Goal: Information Seeking & Learning: Learn about a topic

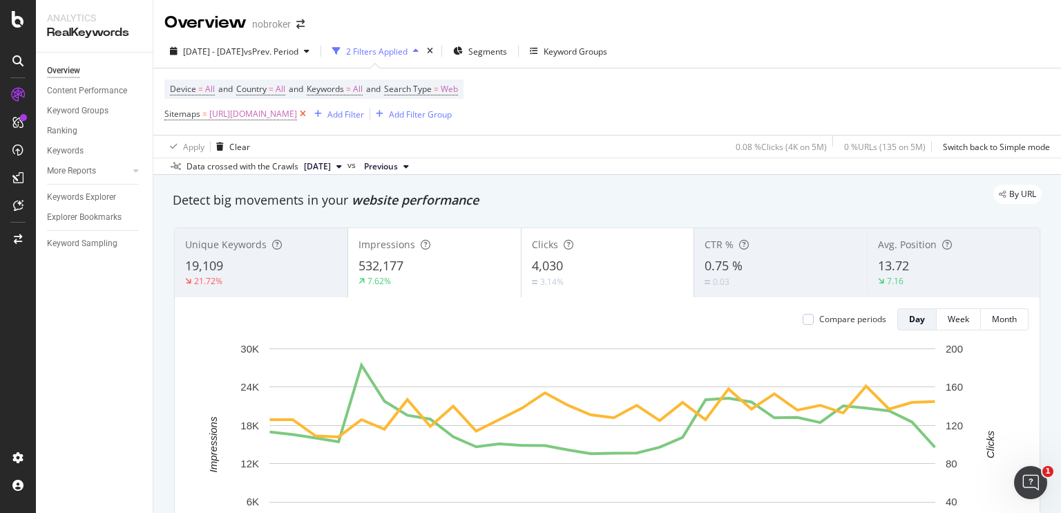
click at [309, 107] on icon at bounding box center [303, 114] width 12 height 14
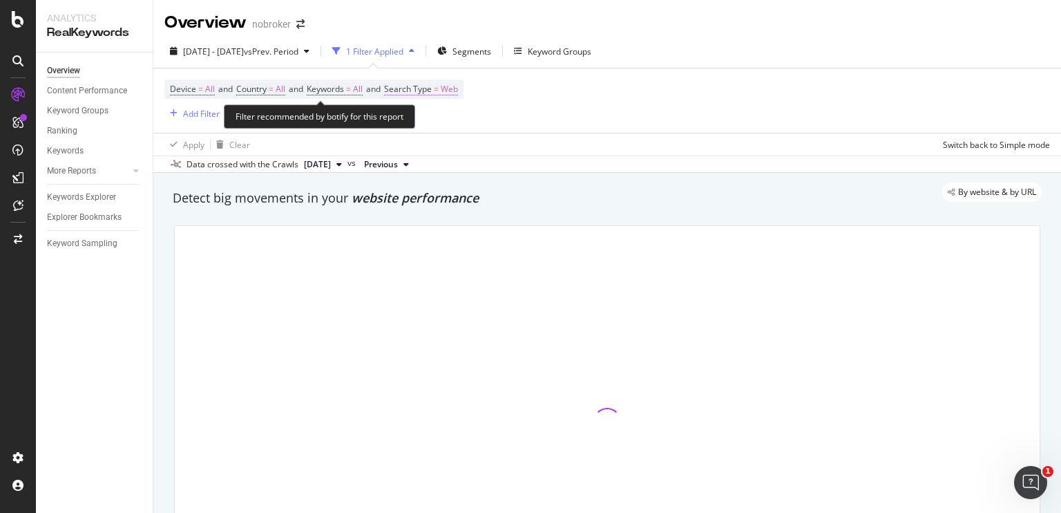
click at [458, 89] on span "Web" at bounding box center [449, 88] width 17 height 19
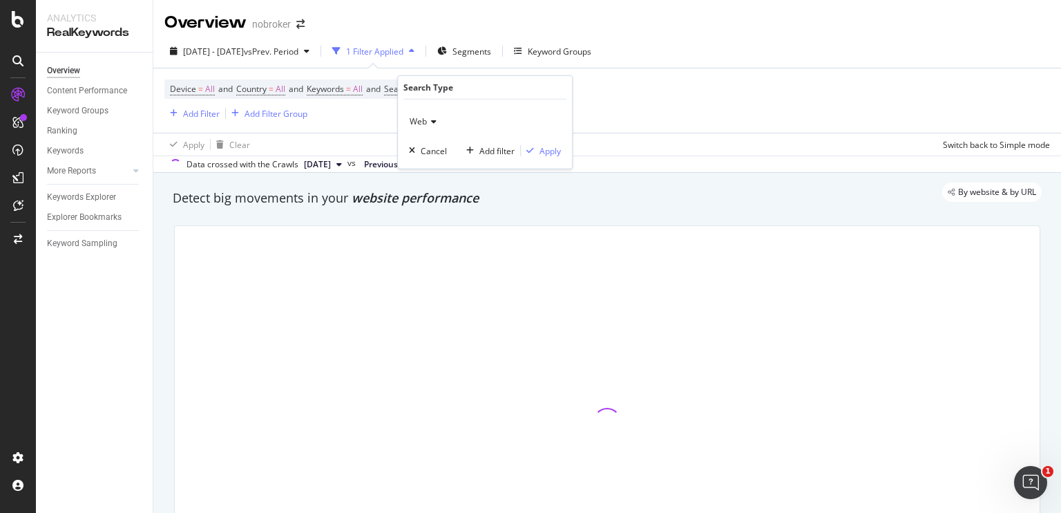
click at [434, 124] on icon at bounding box center [432, 121] width 10 height 8
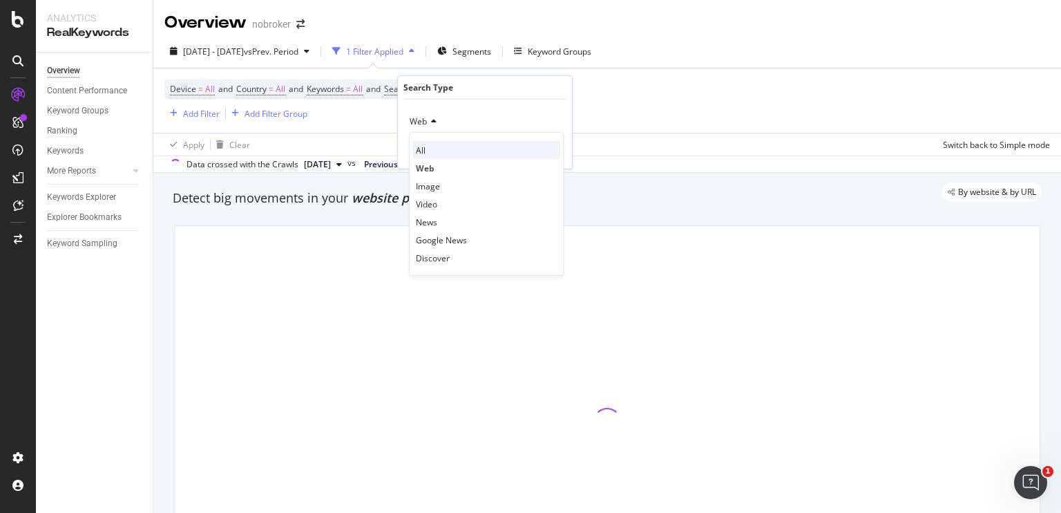
click at [427, 149] on div "All" at bounding box center [486, 150] width 148 height 18
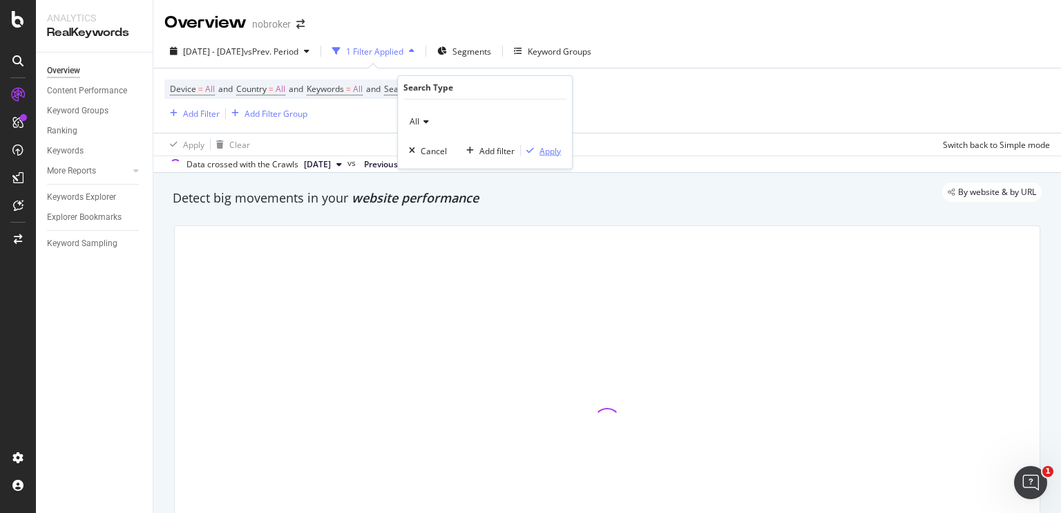
click at [538, 149] on div "button" at bounding box center [530, 150] width 19 height 8
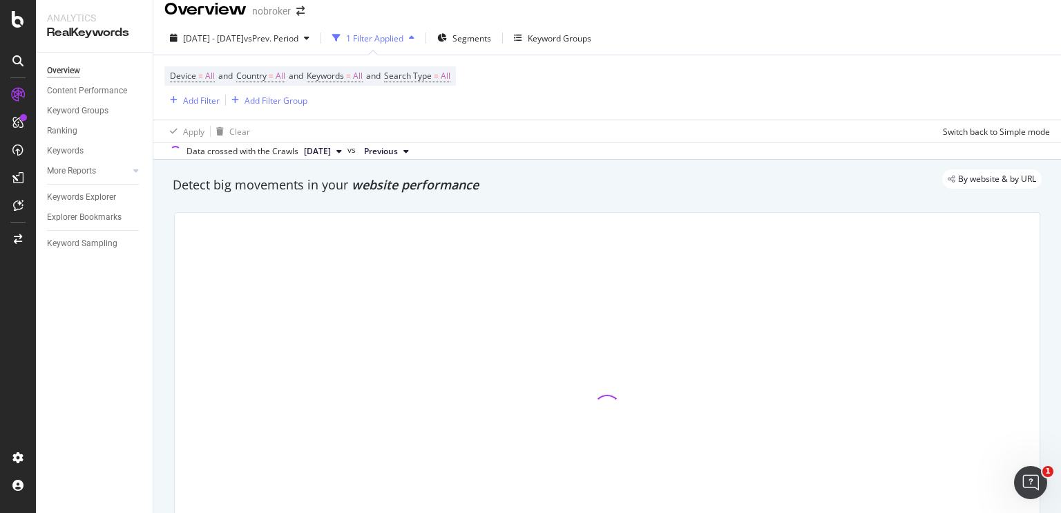
scroll to position [14, 0]
click at [562, 44] on div "Keyword Groups" at bounding box center [552, 37] width 77 height 21
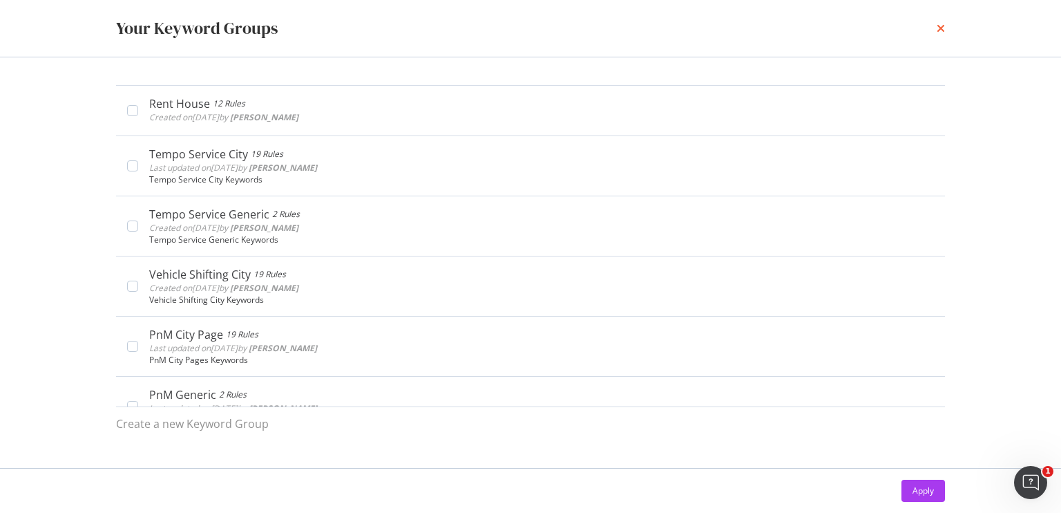
click at [942, 32] on icon "times" at bounding box center [941, 28] width 8 height 11
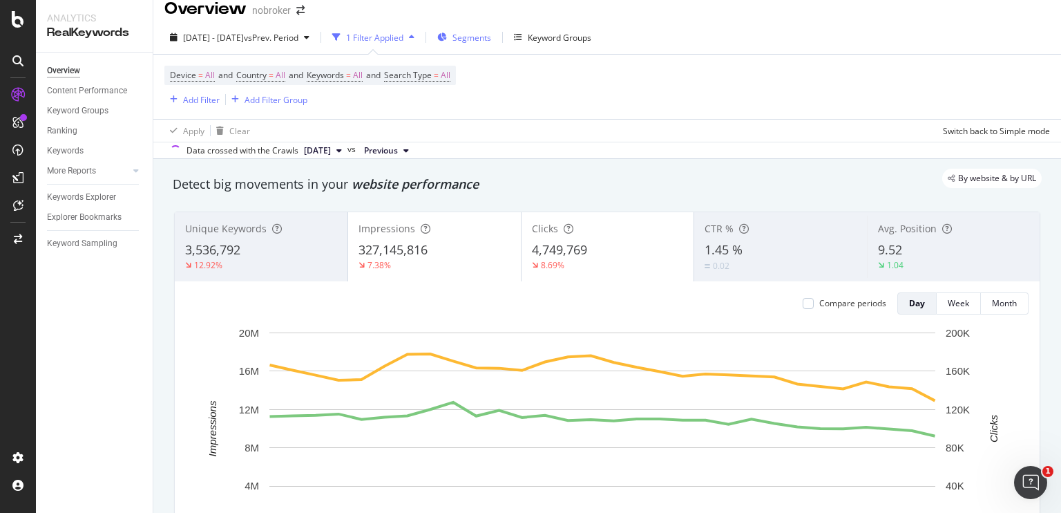
click at [491, 37] on span "Segments" at bounding box center [471, 38] width 39 height 12
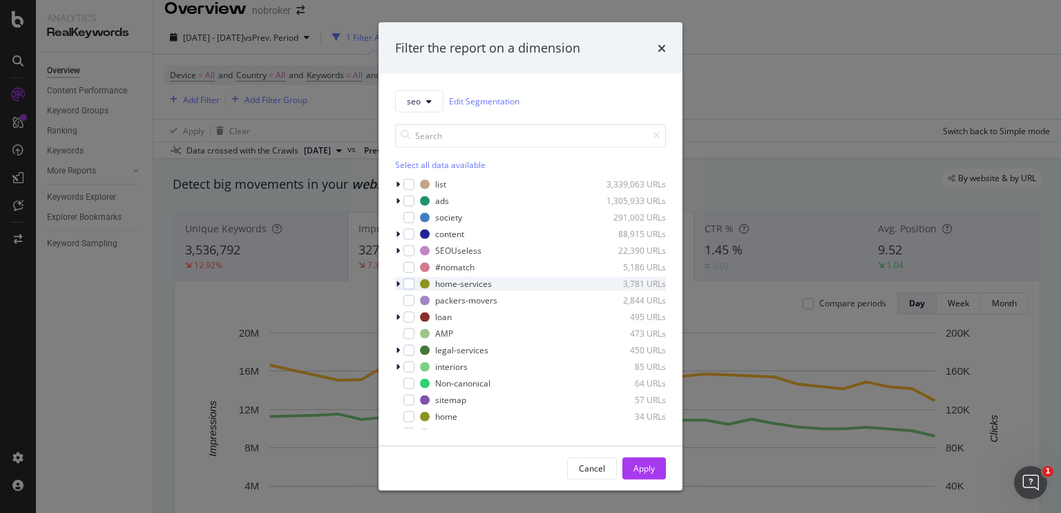
click at [399, 279] on icon "modal" at bounding box center [398, 283] width 4 height 8
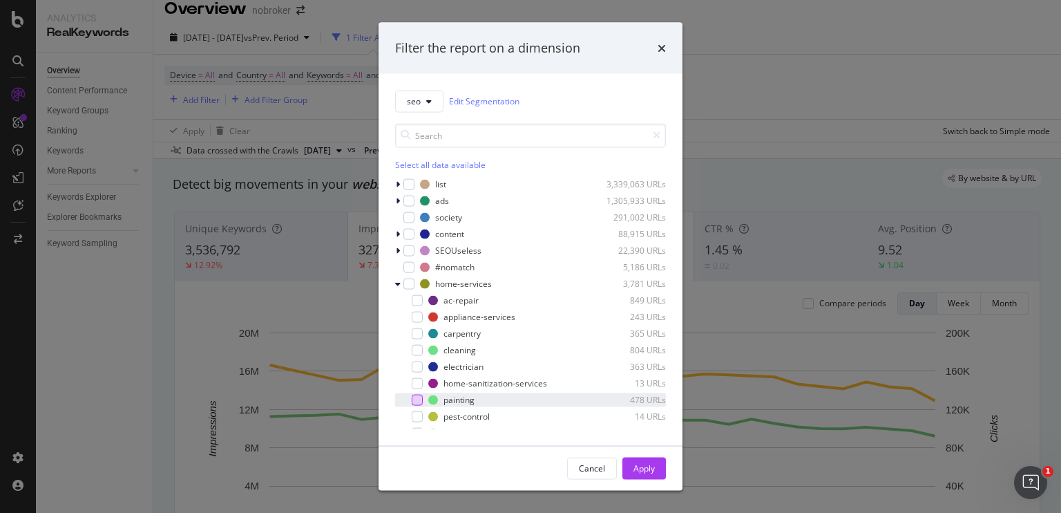
click at [415, 400] on div "modal" at bounding box center [417, 399] width 11 height 11
click at [656, 475] on button "Apply" at bounding box center [644, 468] width 44 height 22
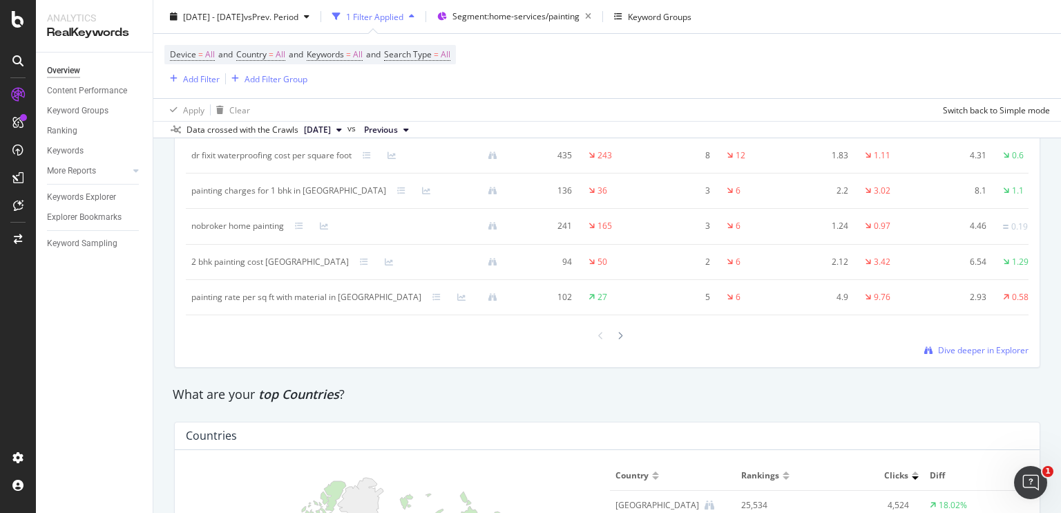
scroll to position [1757, 0]
click at [938, 347] on span "Dive deeper in Explorer" at bounding box center [983, 350] width 90 height 12
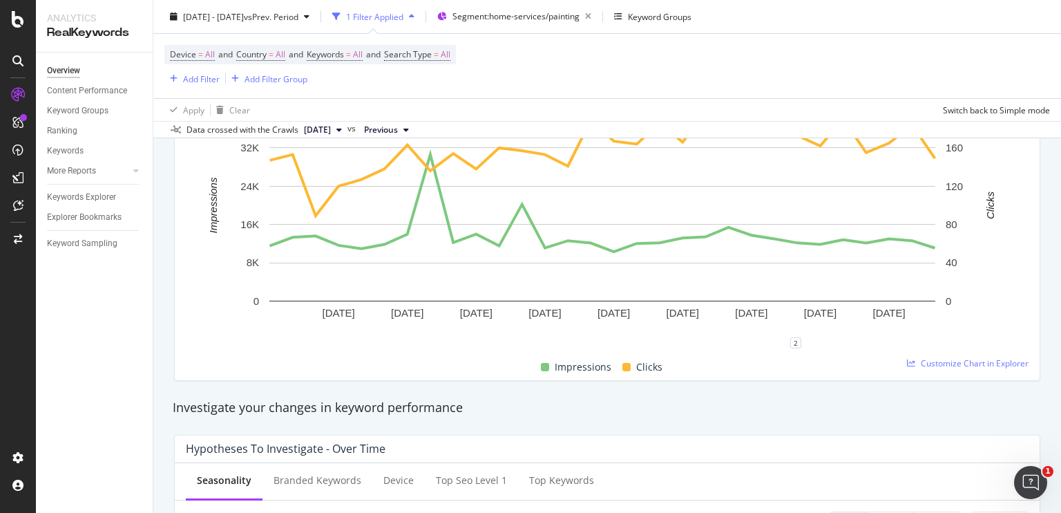
scroll to position [238, 0]
click at [921, 362] on span "Customize Chart in Explorer" at bounding box center [975, 362] width 108 height 12
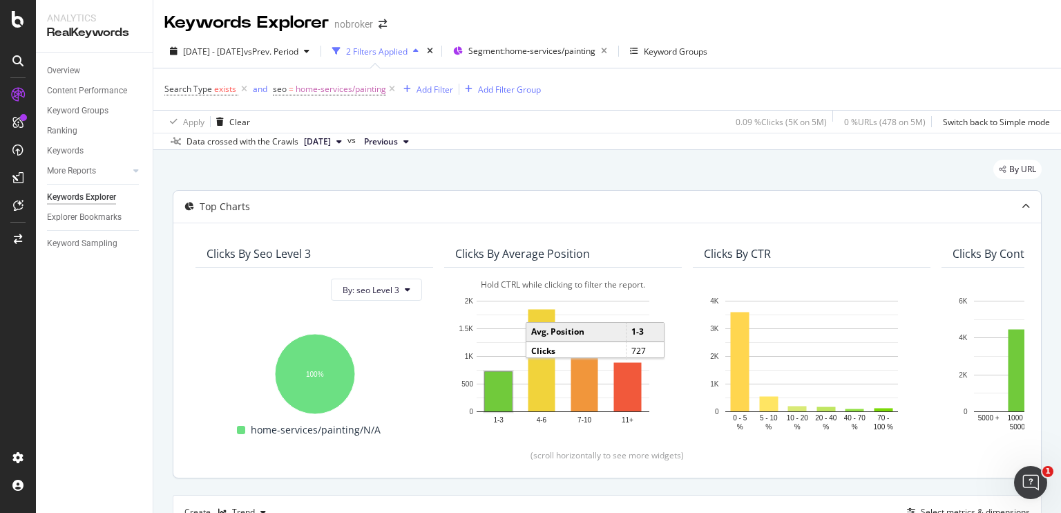
click at [499, 398] on rect "A chart." at bounding box center [498, 391] width 27 height 39
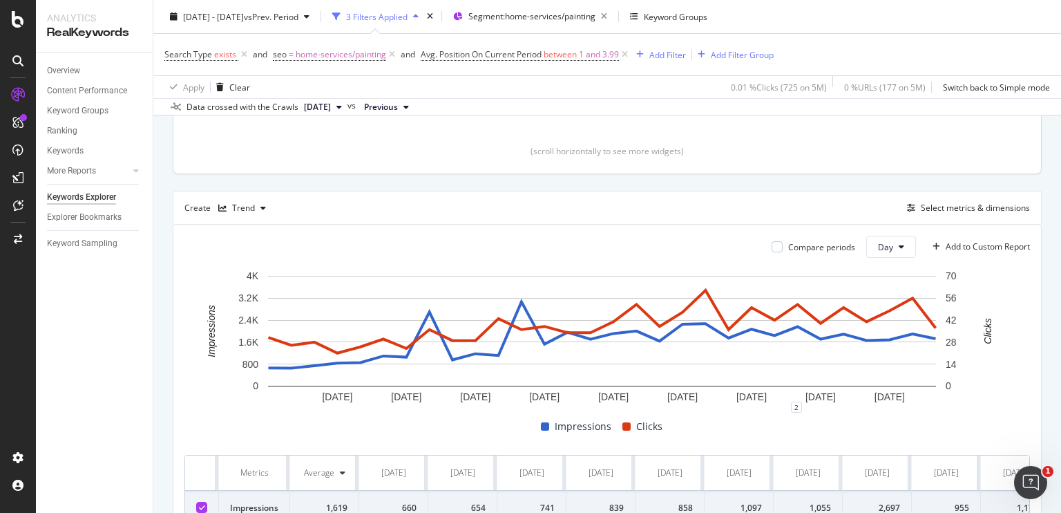
scroll to position [300, 0]
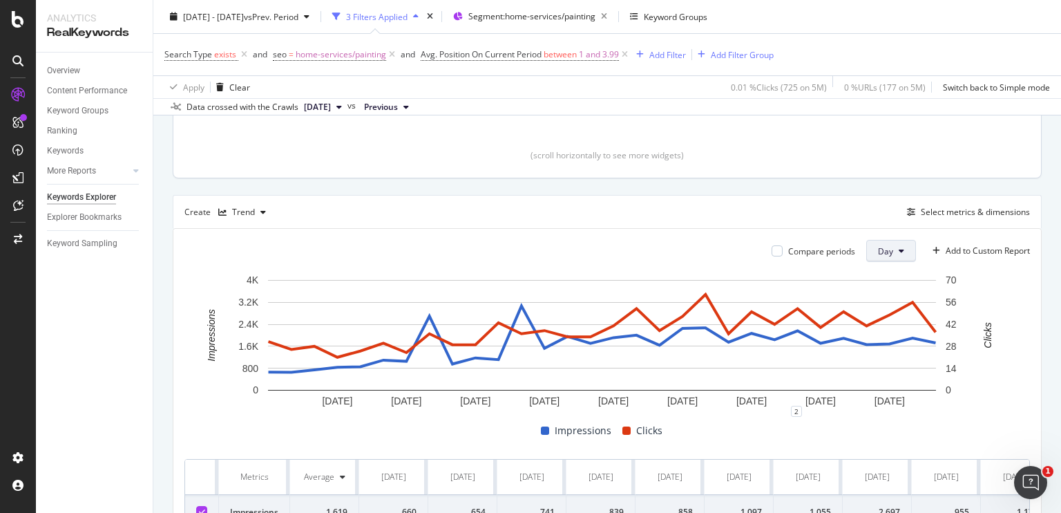
click at [884, 245] on button "Day" at bounding box center [891, 251] width 50 height 22
click at [883, 323] on span "Month" at bounding box center [879, 328] width 25 height 12
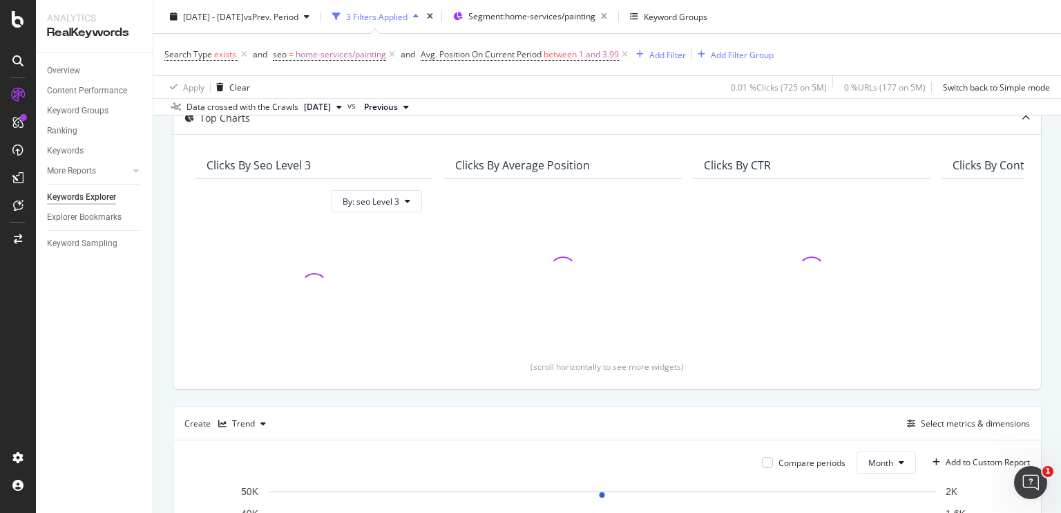
scroll to position [88, 0]
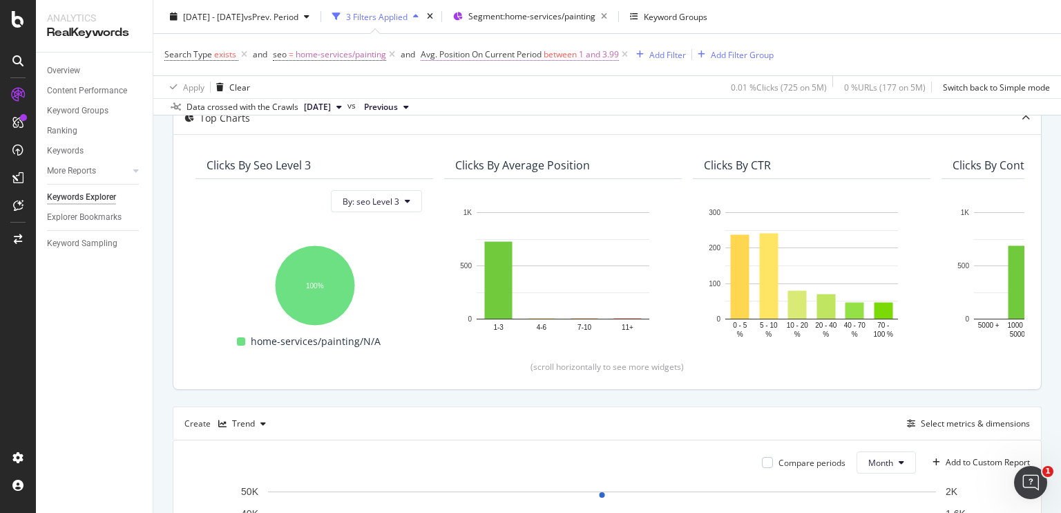
click at [588, 59] on span "1 and 3.99" at bounding box center [599, 54] width 40 height 19
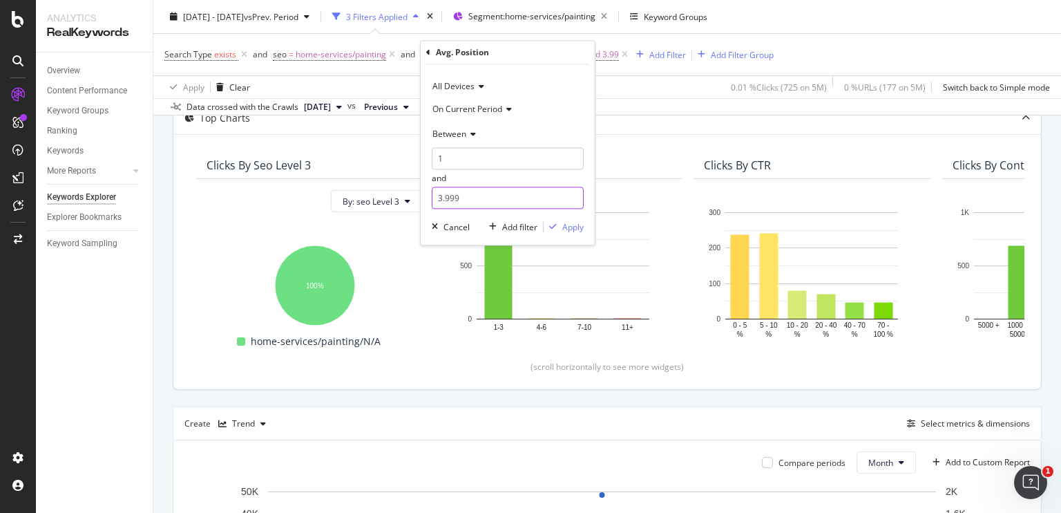
click at [457, 198] on input "3.999" at bounding box center [508, 198] width 152 height 22
click at [439, 198] on input "3.999" at bounding box center [508, 198] width 152 height 22
type input "5"
click at [459, 155] on input "1" at bounding box center [508, 159] width 152 height 22
type input "3.999"
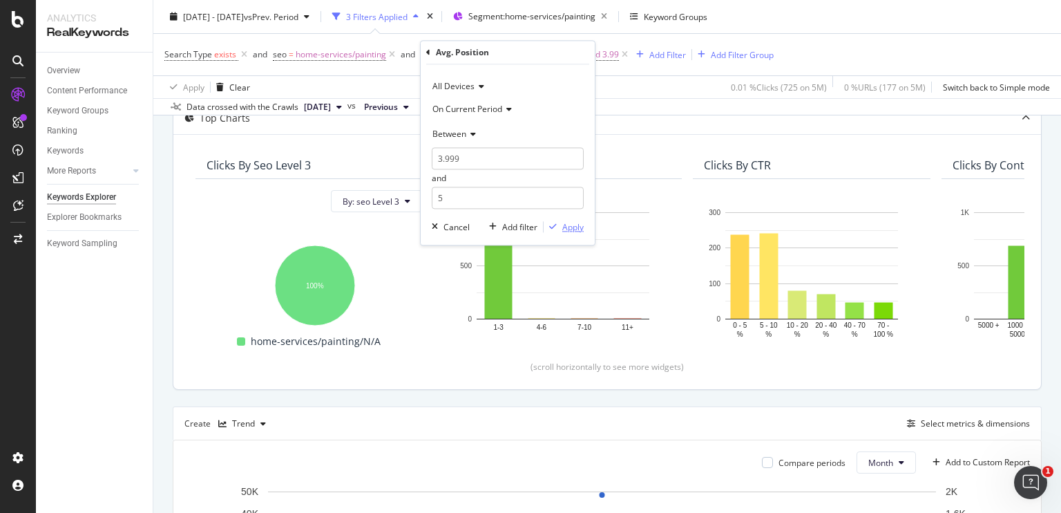
click at [563, 227] on div "Apply" at bounding box center [572, 227] width 21 height 12
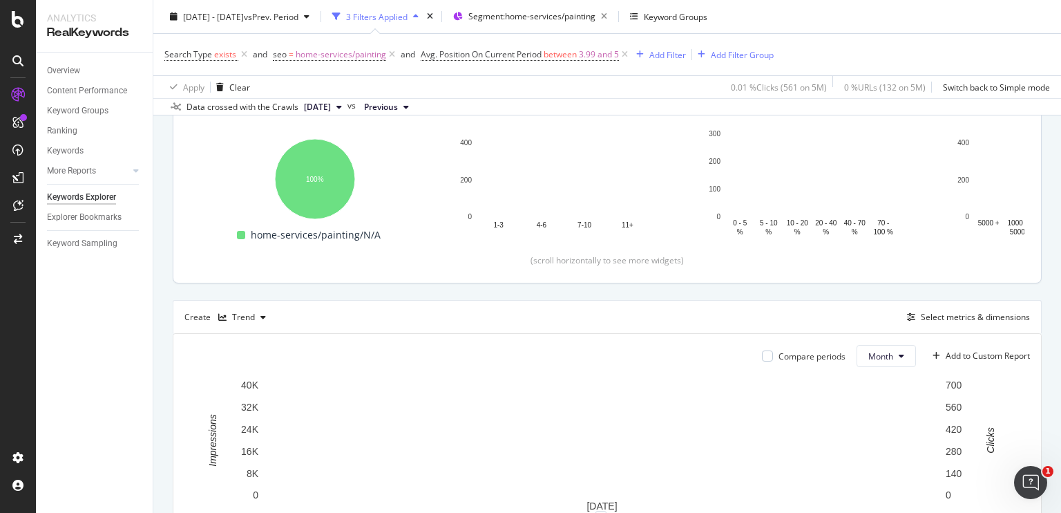
scroll to position [177, 0]
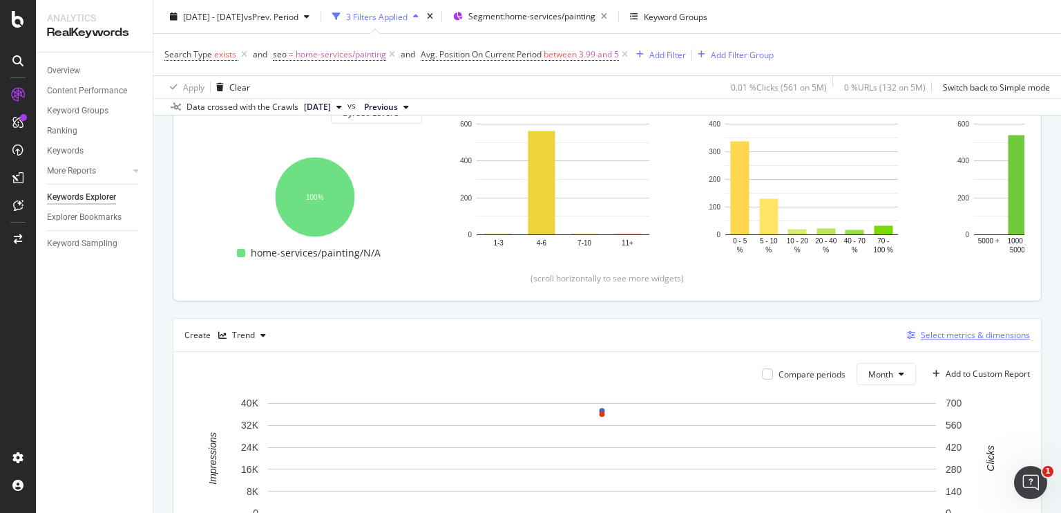
click at [926, 329] on div "Select metrics & dimensions" at bounding box center [975, 335] width 109 height 12
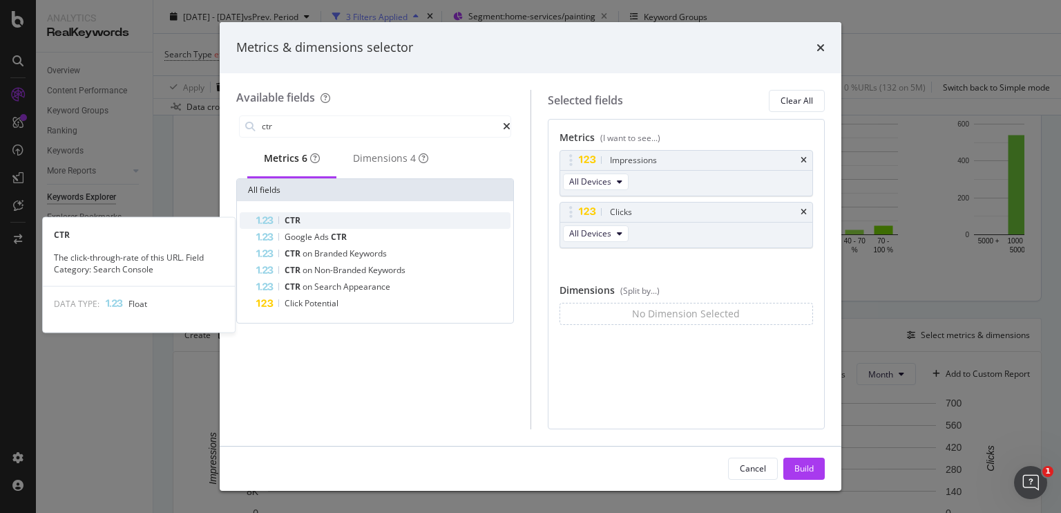
type input "ctr"
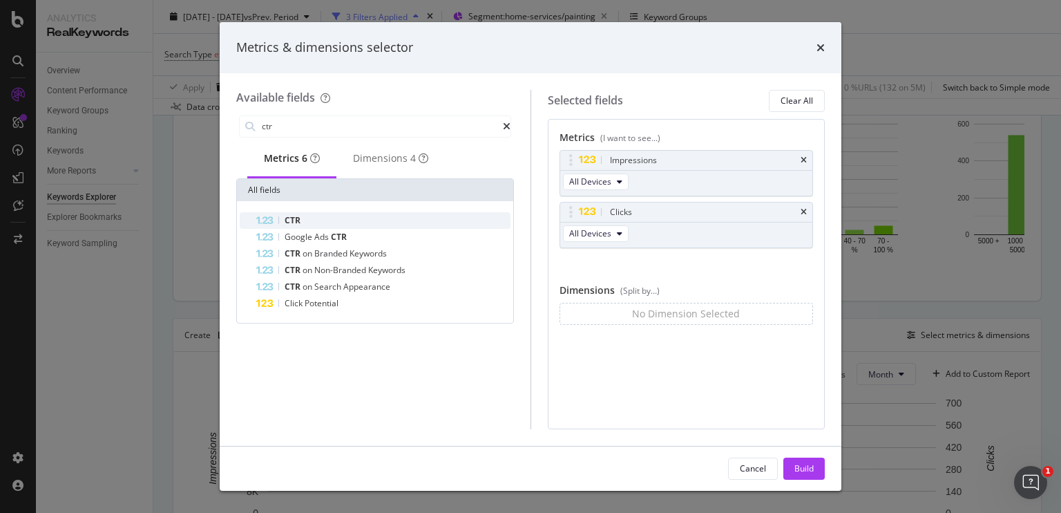
click at [313, 226] on div "CTR" at bounding box center [383, 220] width 254 height 17
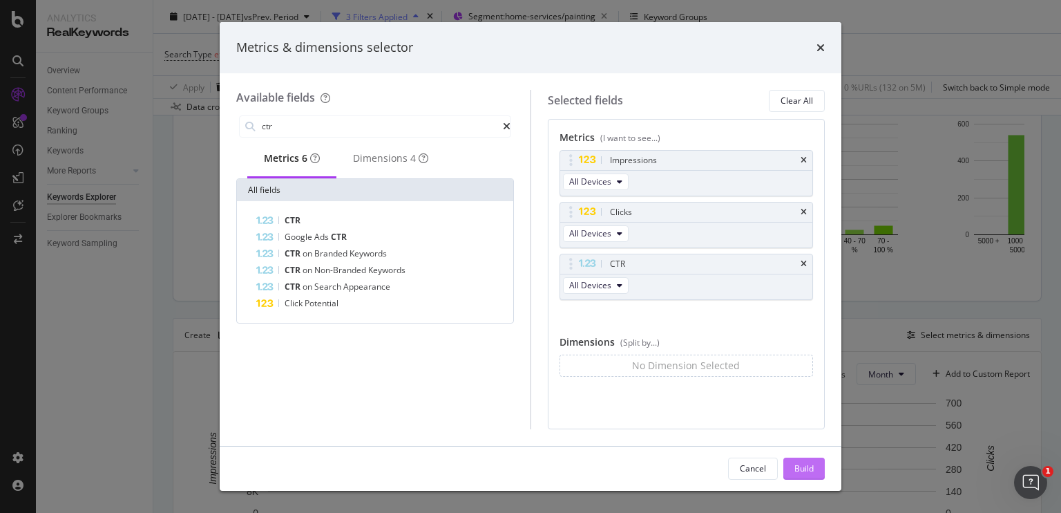
click at [793, 464] on button "Build" at bounding box center [803, 468] width 41 height 22
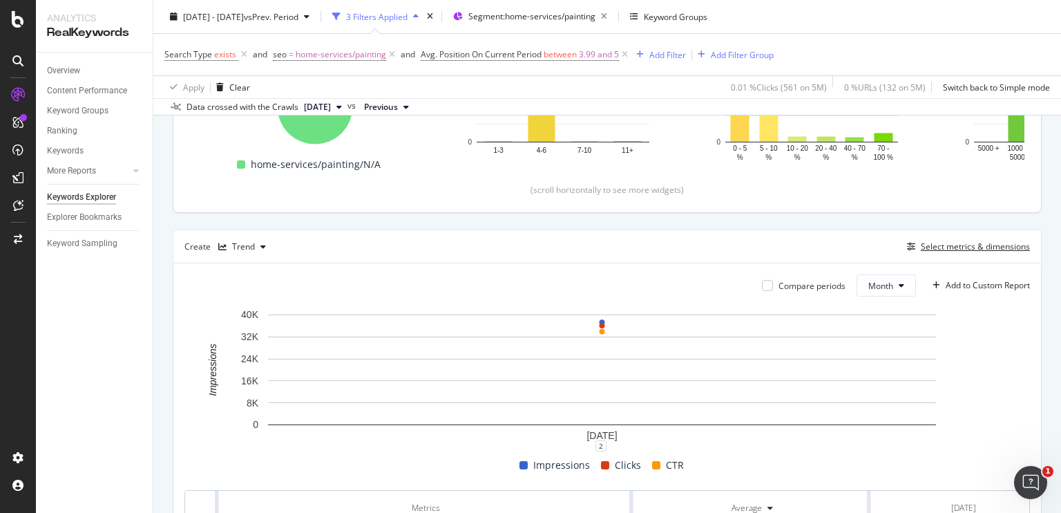
scroll to position [265, 0]
click at [926, 241] on div "Select metrics & dimensions" at bounding box center [975, 247] width 109 height 12
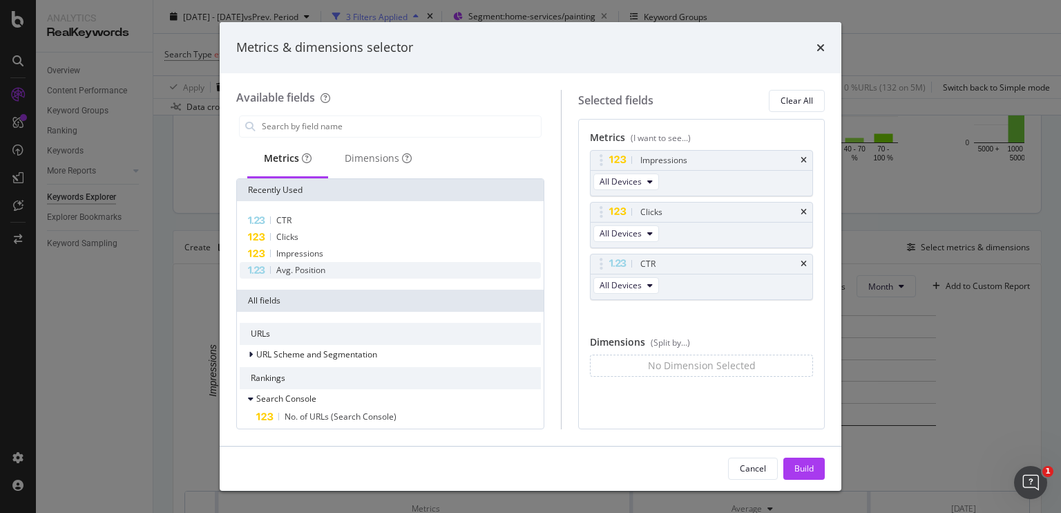
click at [327, 274] on div "Avg. Position" at bounding box center [390, 270] width 301 height 17
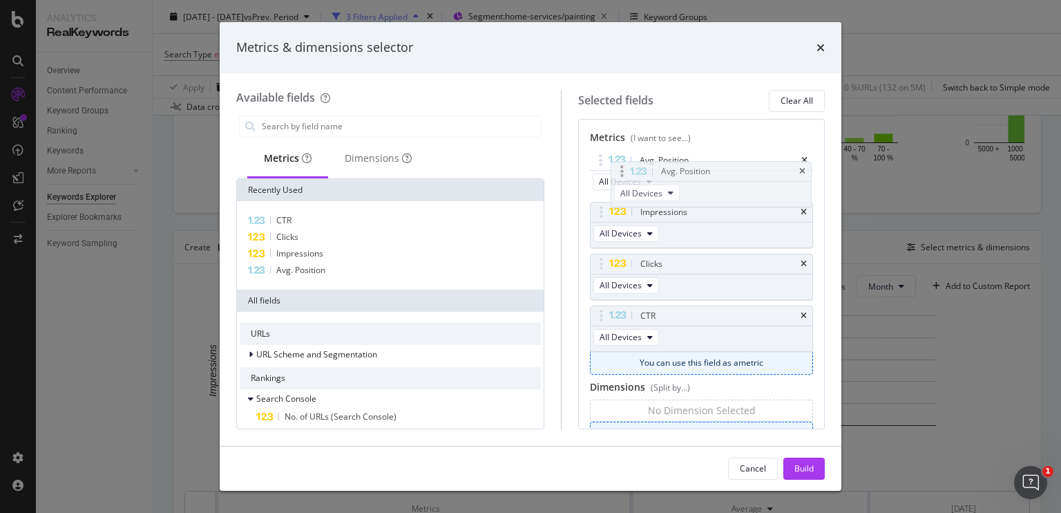
drag, startPoint x: 659, startPoint y: 320, endPoint x: 667, endPoint y: 176, distance: 143.9
click at [667, 176] on body "Analytics RealKeywords Overview Content Performance Keyword Groups Ranking Keyw…" at bounding box center [530, 256] width 1061 height 513
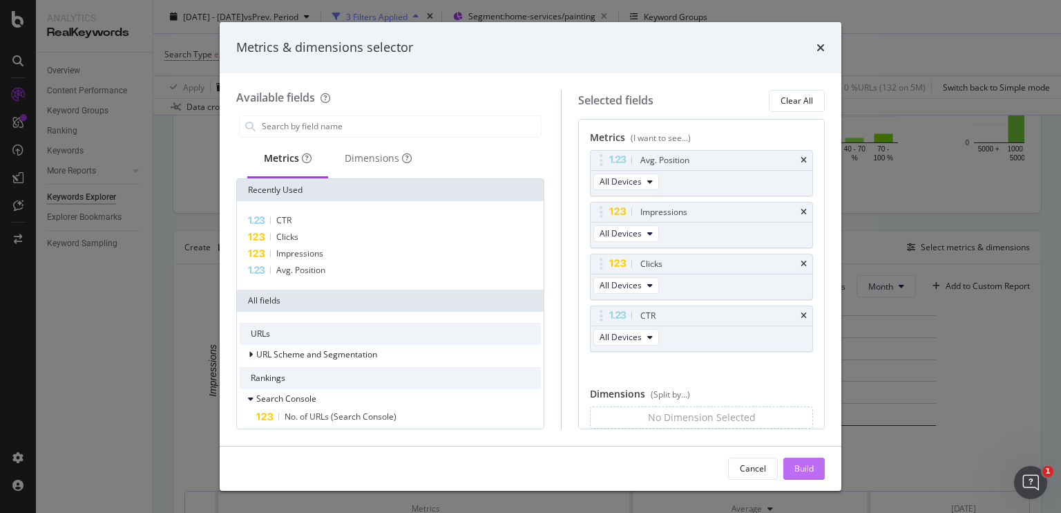
click at [794, 459] on div "Build" at bounding box center [803, 468] width 19 height 21
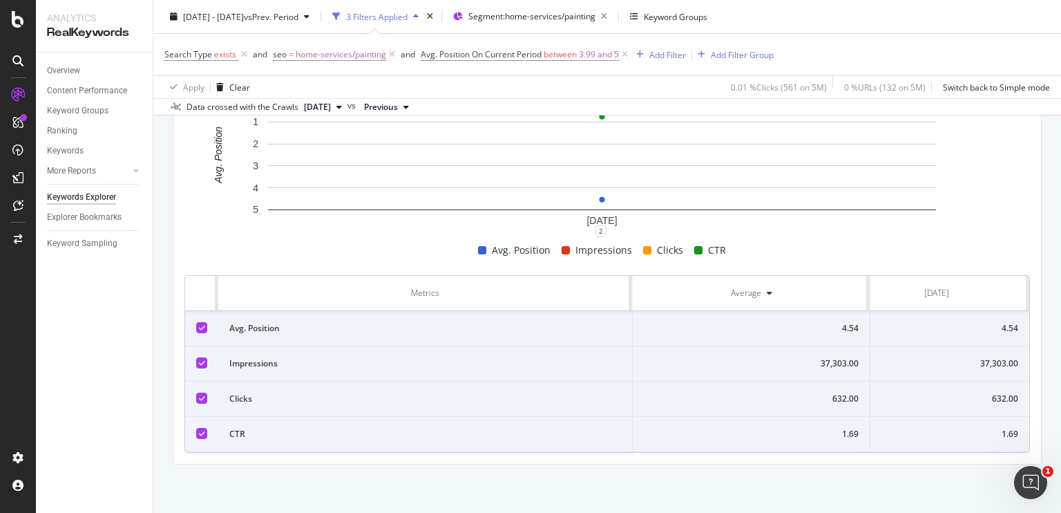
scroll to position [0, 36]
click at [586, 59] on span "3.99 and 5" at bounding box center [599, 54] width 40 height 19
drag, startPoint x: 461, startPoint y: 162, endPoint x: 428, endPoint y: 161, distance: 32.5
click at [428, 161] on div "All Devices On Current Period Between 3.999 and 5 Cancel Add filter Apply" at bounding box center [508, 155] width 174 height 180
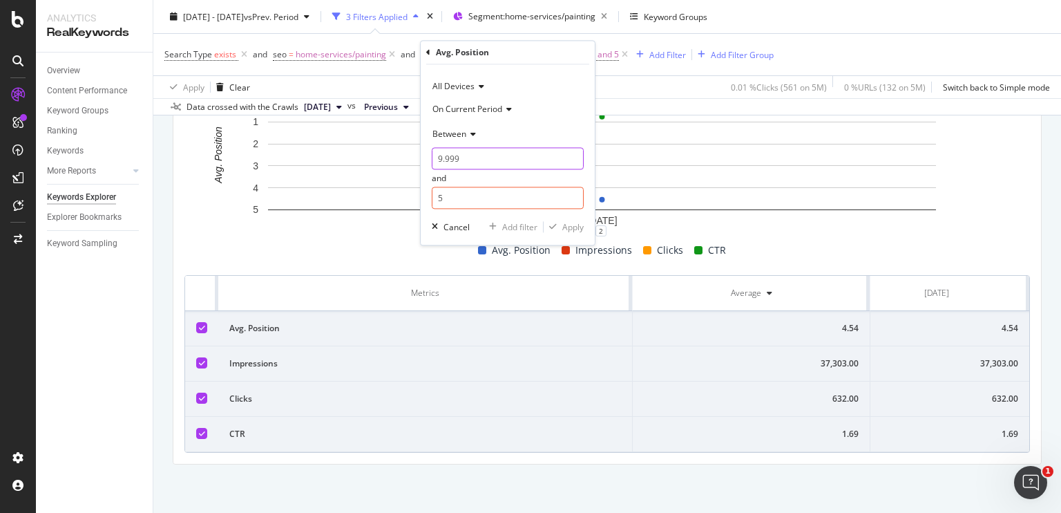
type input "10.999"
type input "11"
click button "Apply" at bounding box center [564, 227] width 40 height 14
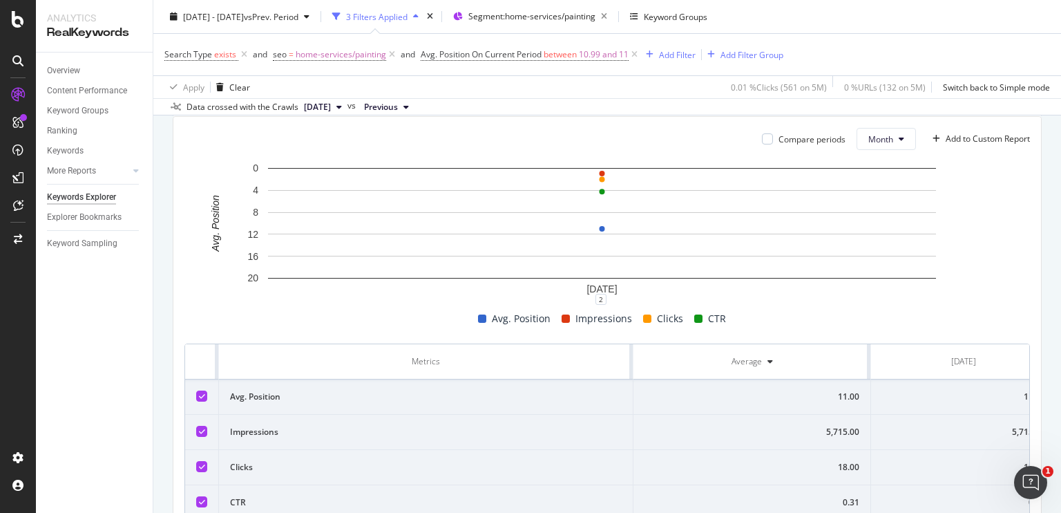
scroll to position [480, 0]
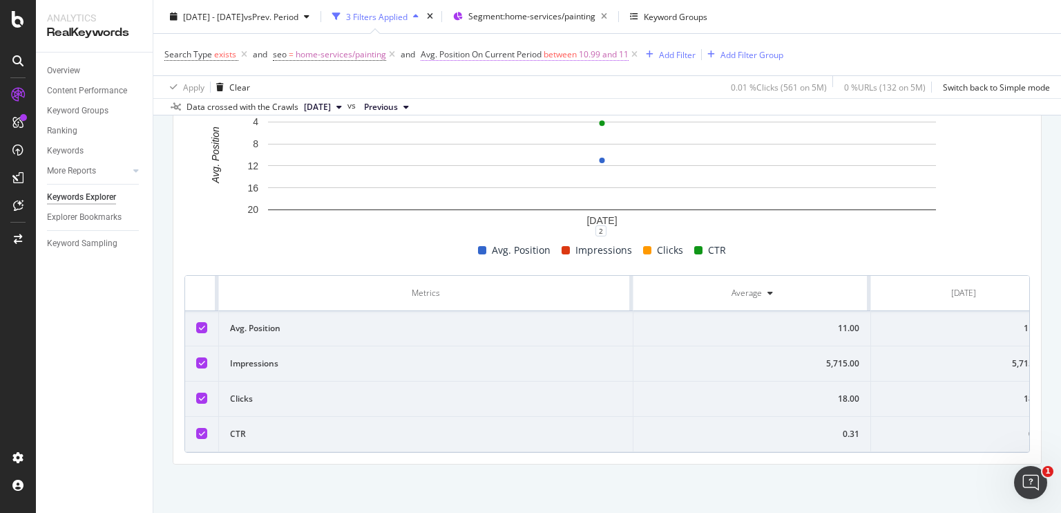
click at [589, 49] on span "10.99 and 11" at bounding box center [604, 54] width 50 height 19
drag, startPoint x: 465, startPoint y: 155, endPoint x: 445, endPoint y: 157, distance: 20.1
click at [445, 157] on input "10.999" at bounding box center [508, 159] width 152 height 22
type input "9.999"
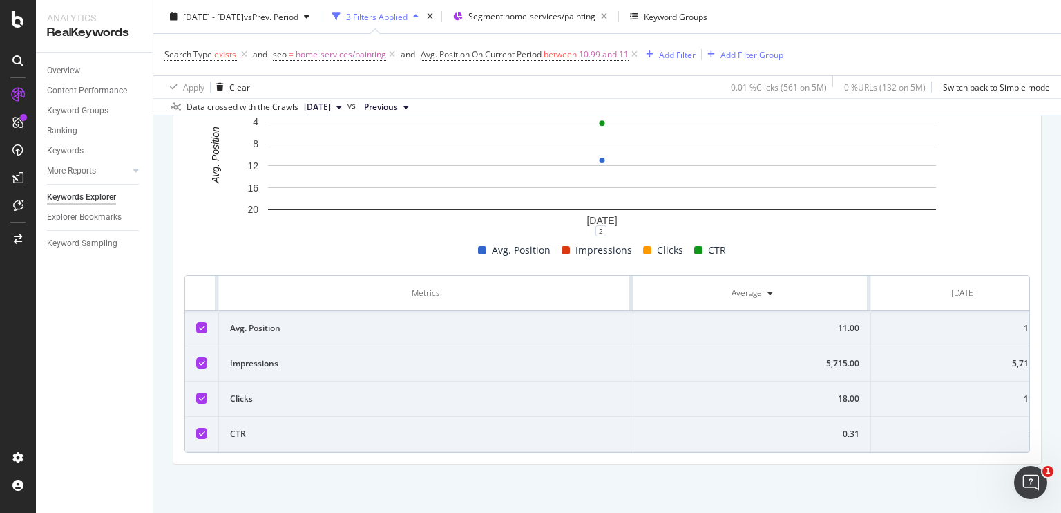
click at [558, 228] on rect "A chart." at bounding box center [601, 162] width 835 height 138
click at [589, 50] on span "10.99 and 11" at bounding box center [604, 54] width 50 height 19
click at [493, 160] on input "10.999" at bounding box center [508, 159] width 152 height 22
type input "9.999"
click at [569, 226] on div "Apply" at bounding box center [572, 227] width 21 height 12
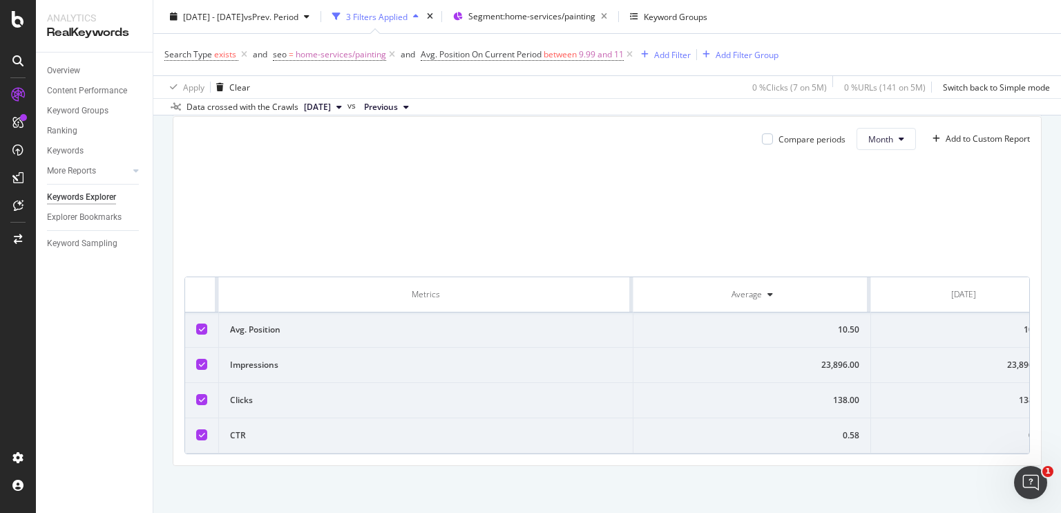
scroll to position [480, 0]
